Goal: Information Seeking & Learning: Learn about a topic

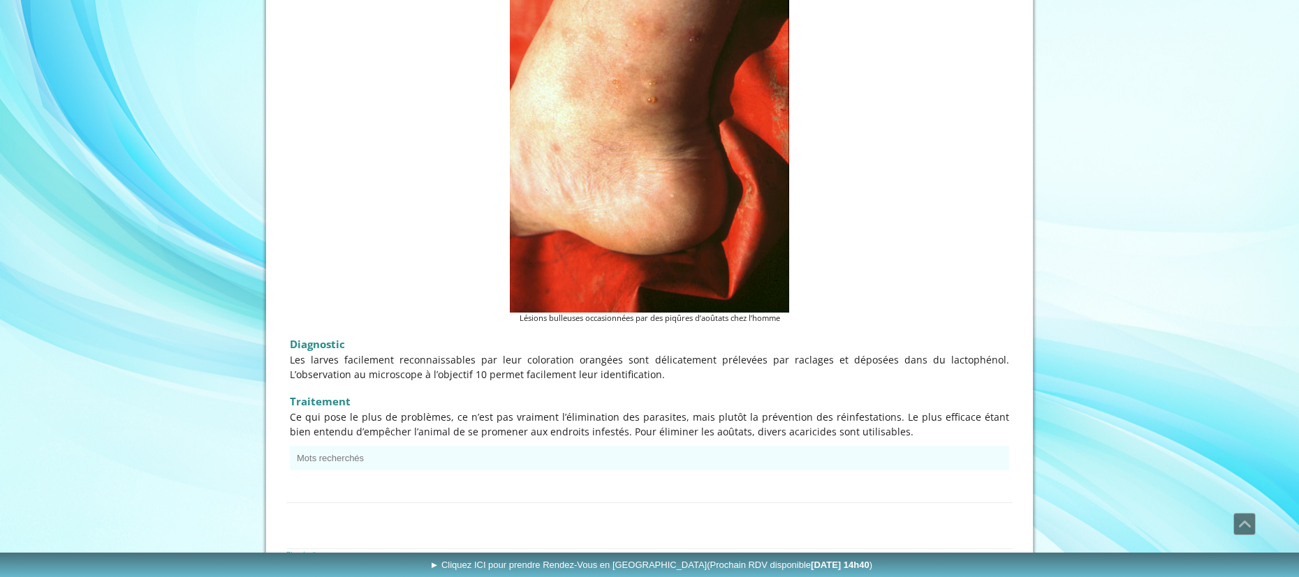
scroll to position [1822, 0]
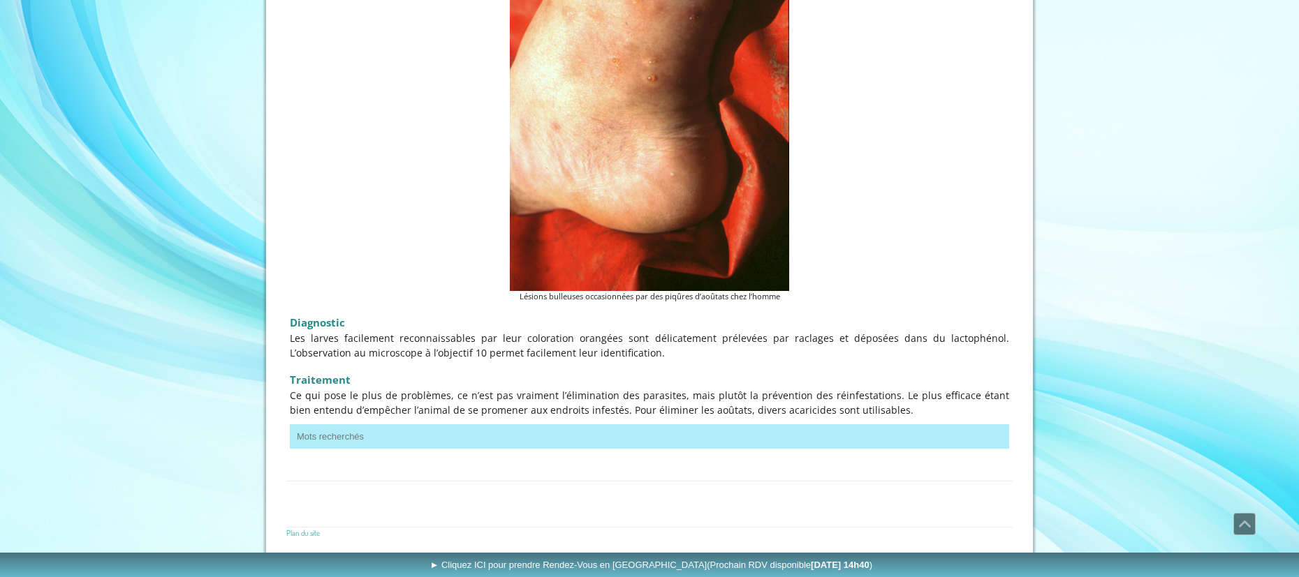
click at [303, 435] on button "Mots recherchés" at bounding box center [649, 437] width 719 height 24
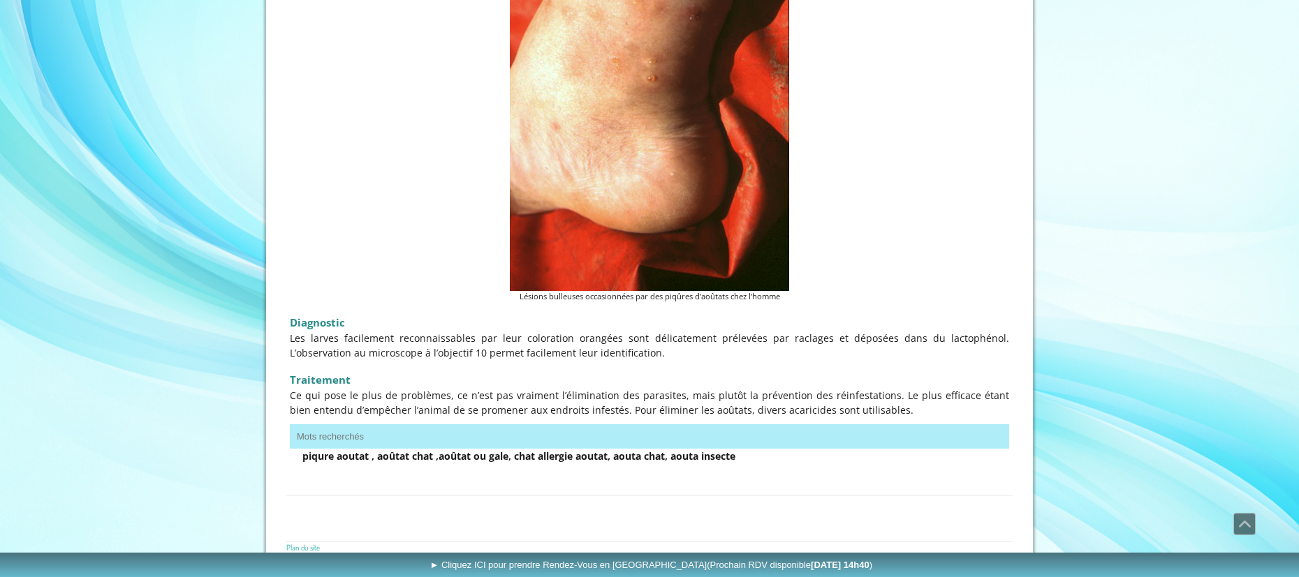
click at [344, 459] on strong "piqure aoutat , aoûtat chat ,aoûtat ou gale, chat allergie aoutat, aouta chat, …" at bounding box center [518, 456] width 433 height 13
click at [319, 463] on strong "piqure aoutat , aoûtat chat ,aoûtat ou gale, chat allergie aoutat, aouta chat, …" at bounding box center [518, 456] width 433 height 13
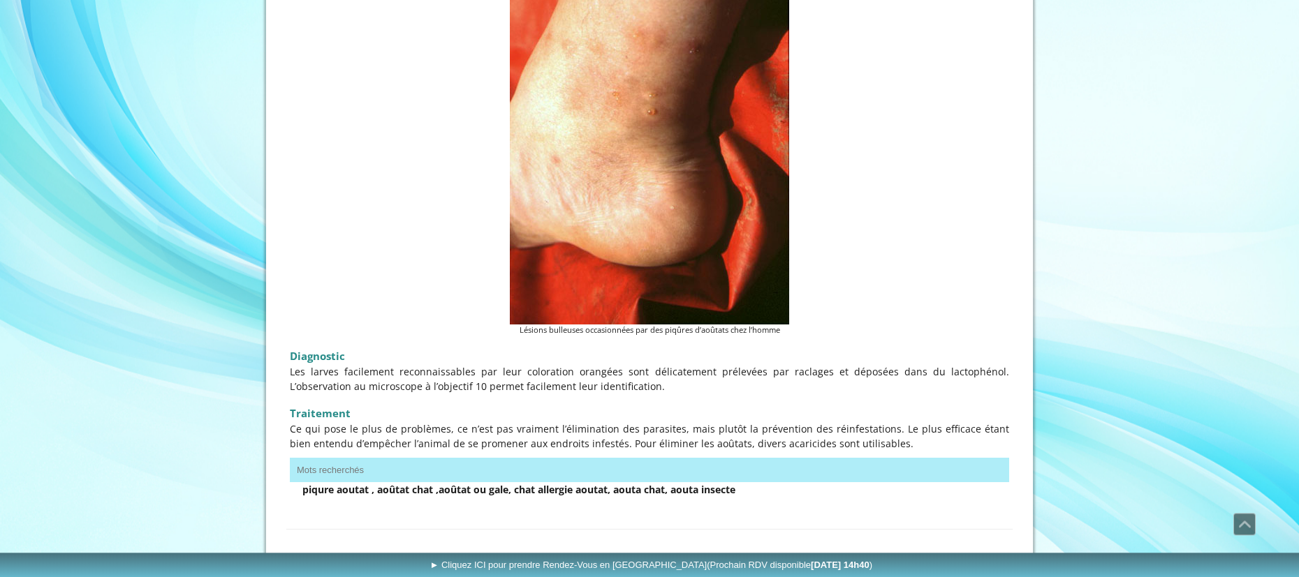
scroll to position [1836, 0]
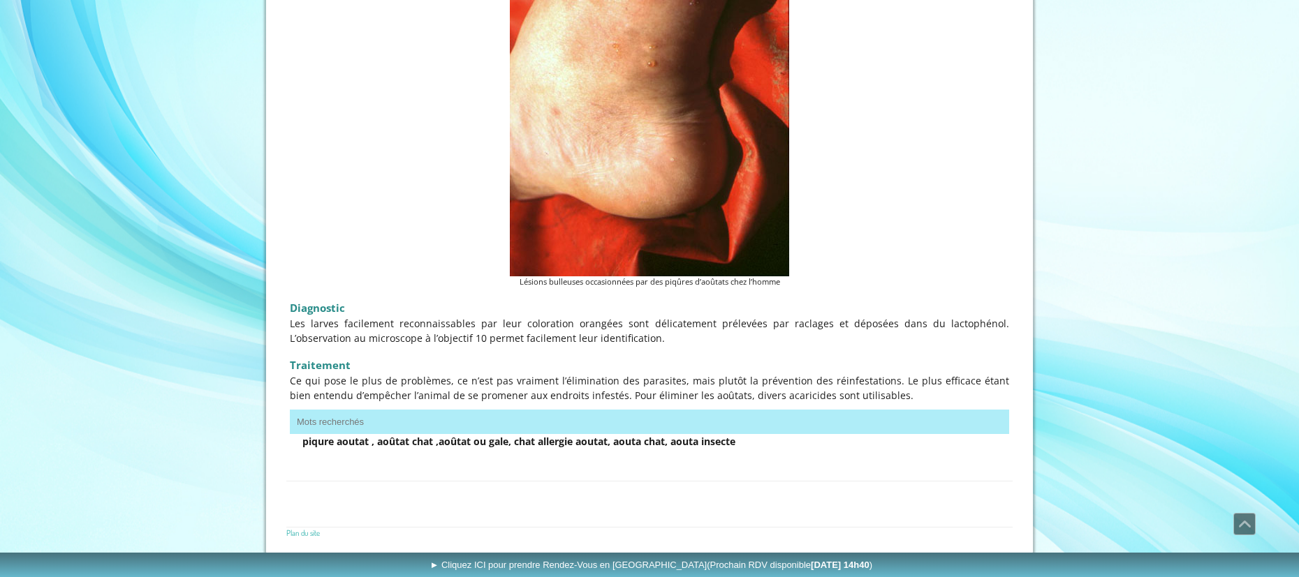
click at [407, 448] on strong "piqure aoutat , aoûtat chat ,aoûtat ou gale, chat allergie aoutat, aouta chat, …" at bounding box center [518, 441] width 433 height 13
click at [295, 462] on div at bounding box center [649, 459] width 726 height 15
click at [824, 408] on div "Mots recherchés piqure aoutat , aoûtat chat ,aoûtat ou gale, chat allergie aout…" at bounding box center [649, 429] width 726 height 46
click at [290, 414] on button "Mots recherchés" at bounding box center [649, 422] width 719 height 24
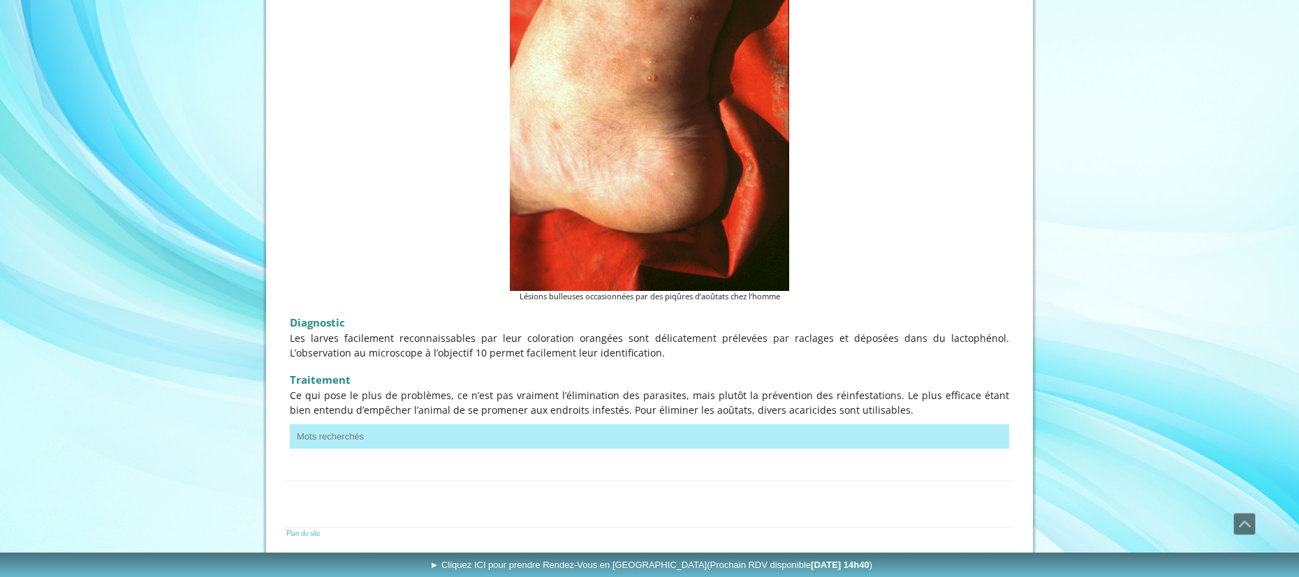
click at [300, 439] on button "Mots recherchés" at bounding box center [649, 437] width 719 height 24
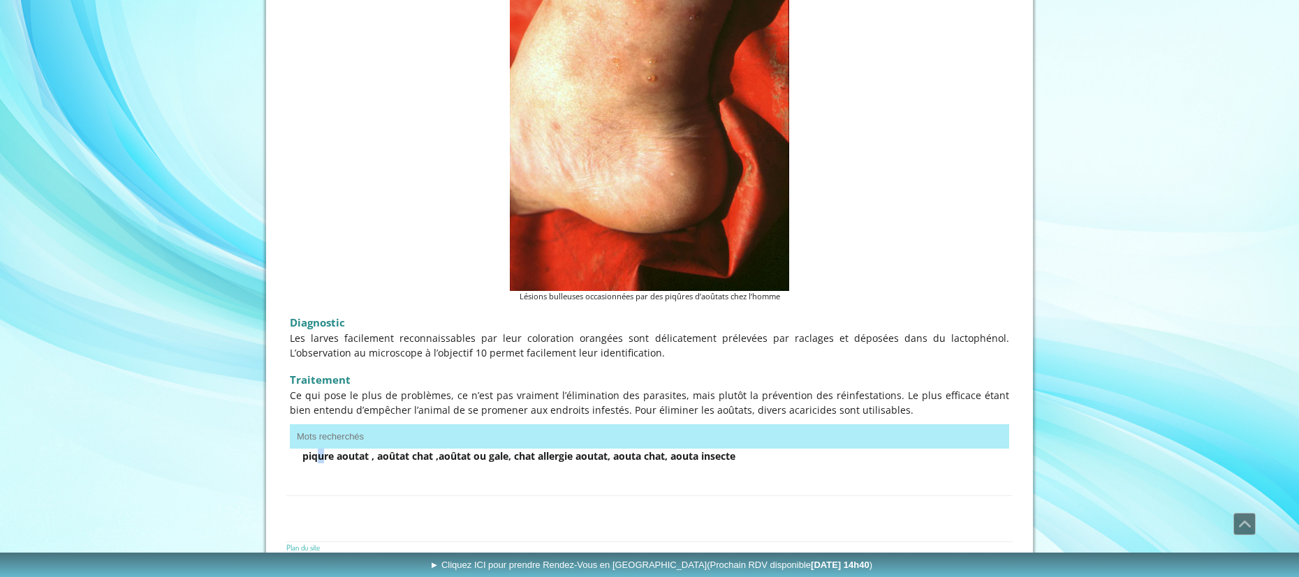
drag, startPoint x: 316, startPoint y: 461, endPoint x: 323, endPoint y: 463, distance: 7.3
click at [323, 463] on strong "piqure aoutat , aoûtat chat ,aoûtat ou gale, chat allergie aoutat, aouta chat, …" at bounding box center [518, 456] width 433 height 13
click at [401, 464] on p "piqure aoutat , aoûtat chat ,aoûtat ou gale, chat allergie aoutat, aouta chat, …" at bounding box center [649, 456] width 694 height 15
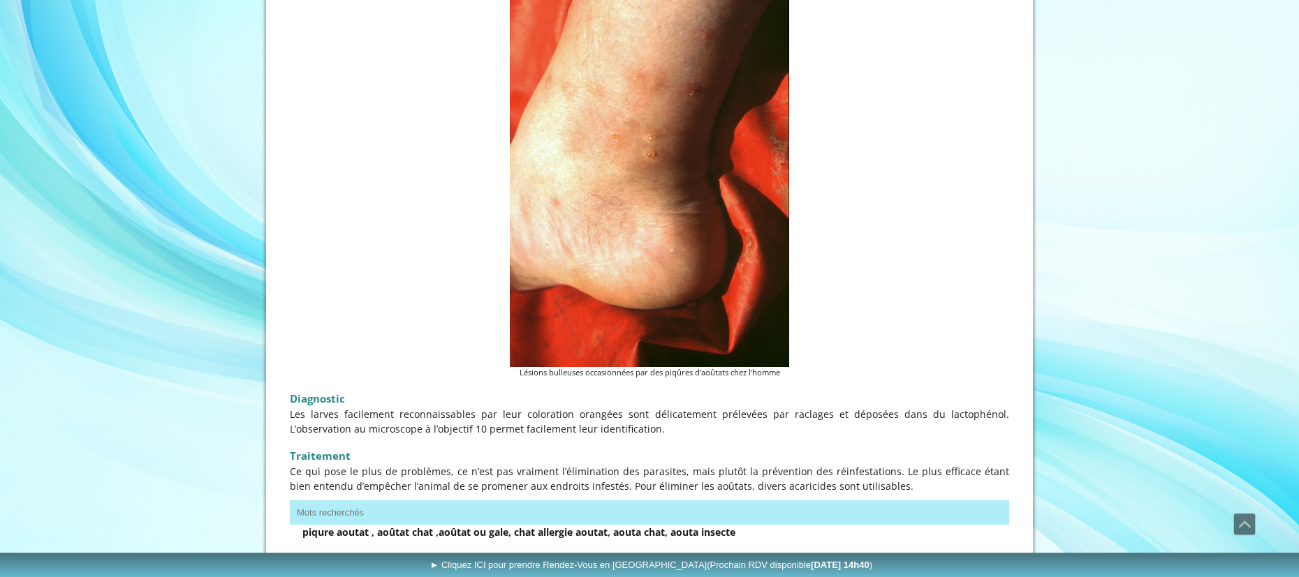
scroll to position [1742, 0]
